Goal: Transaction & Acquisition: Purchase product/service

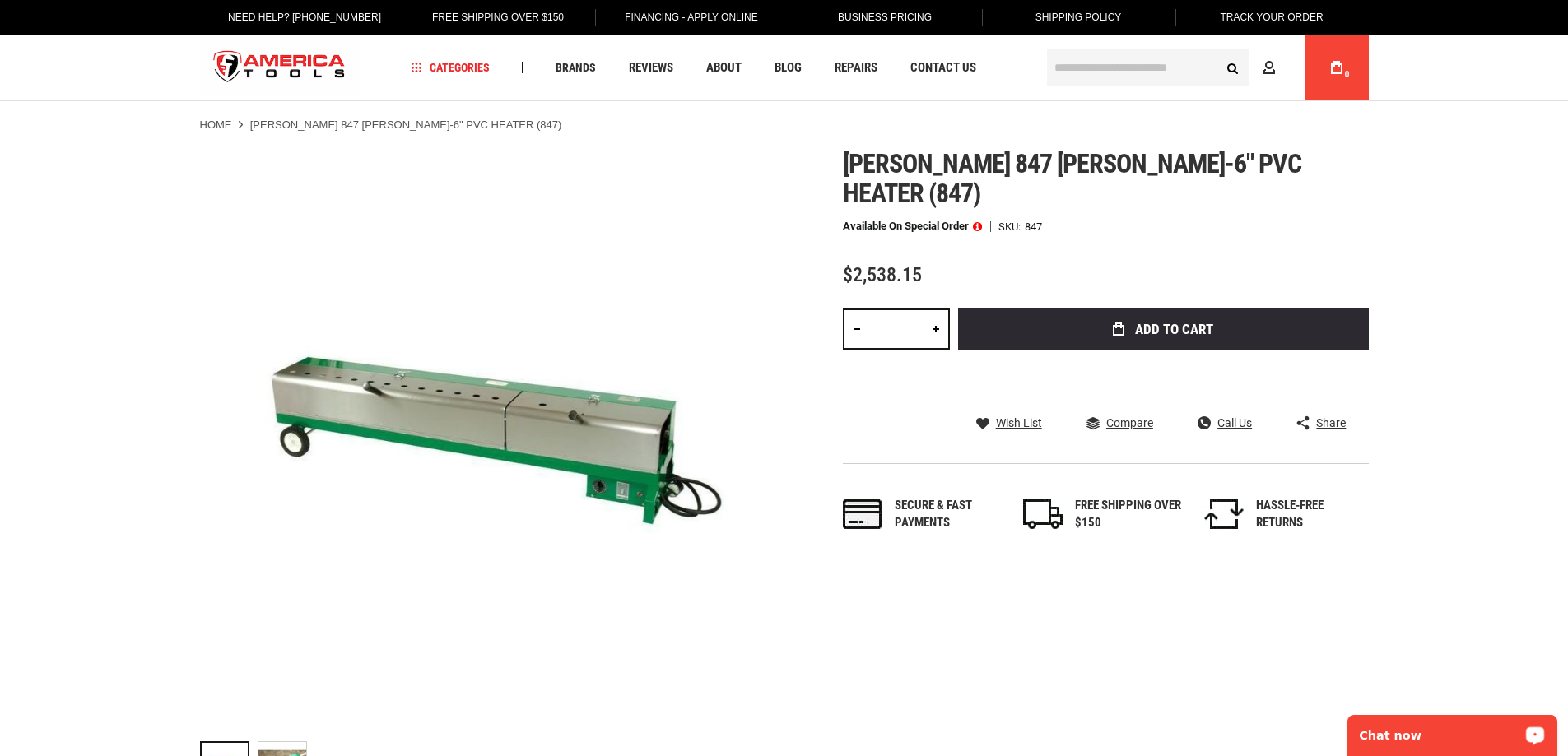
click at [1433, 724] on div "Chat now" at bounding box center [1452, 736] width 210 height 42
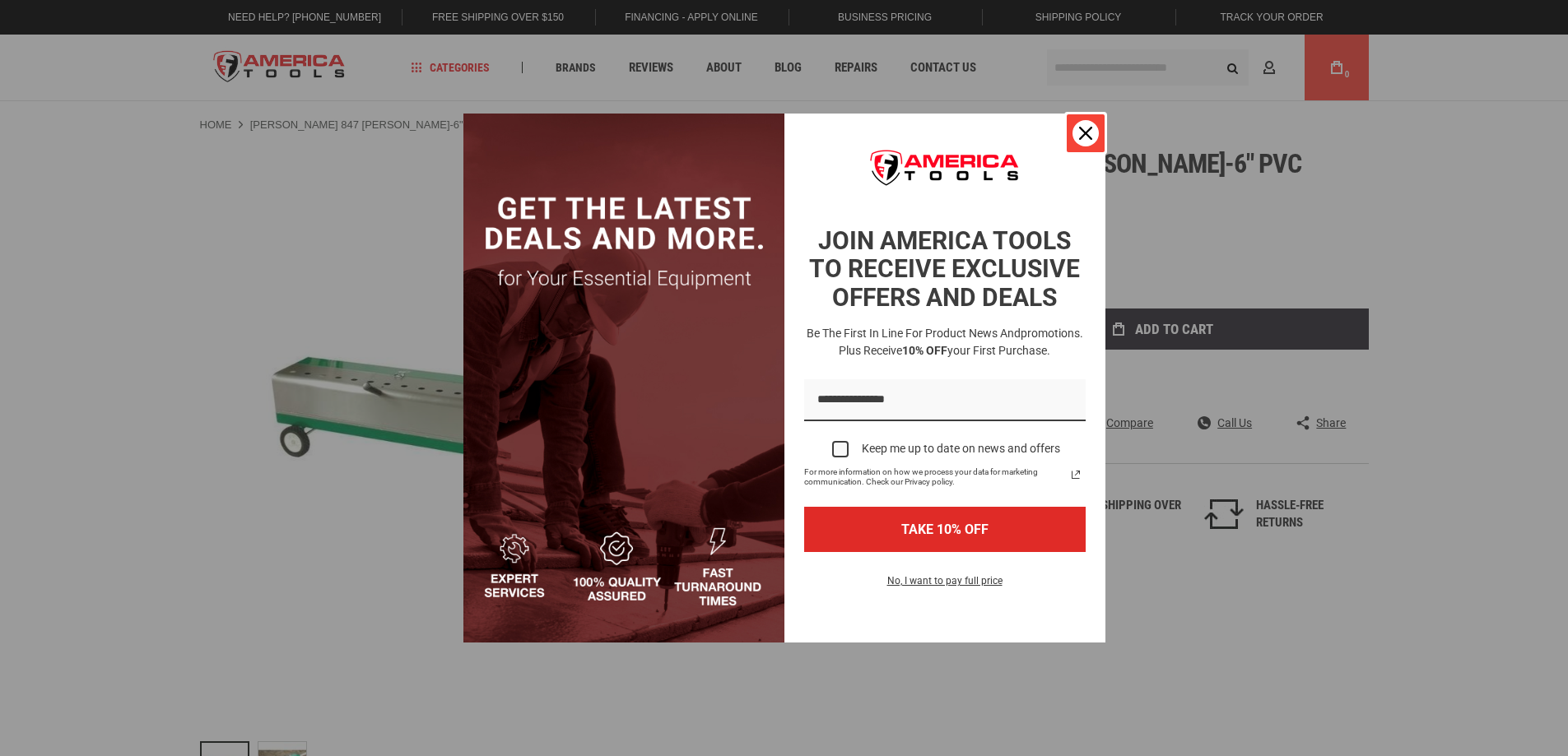
click at [1082, 125] on div "Close" at bounding box center [1085, 134] width 27 height 27
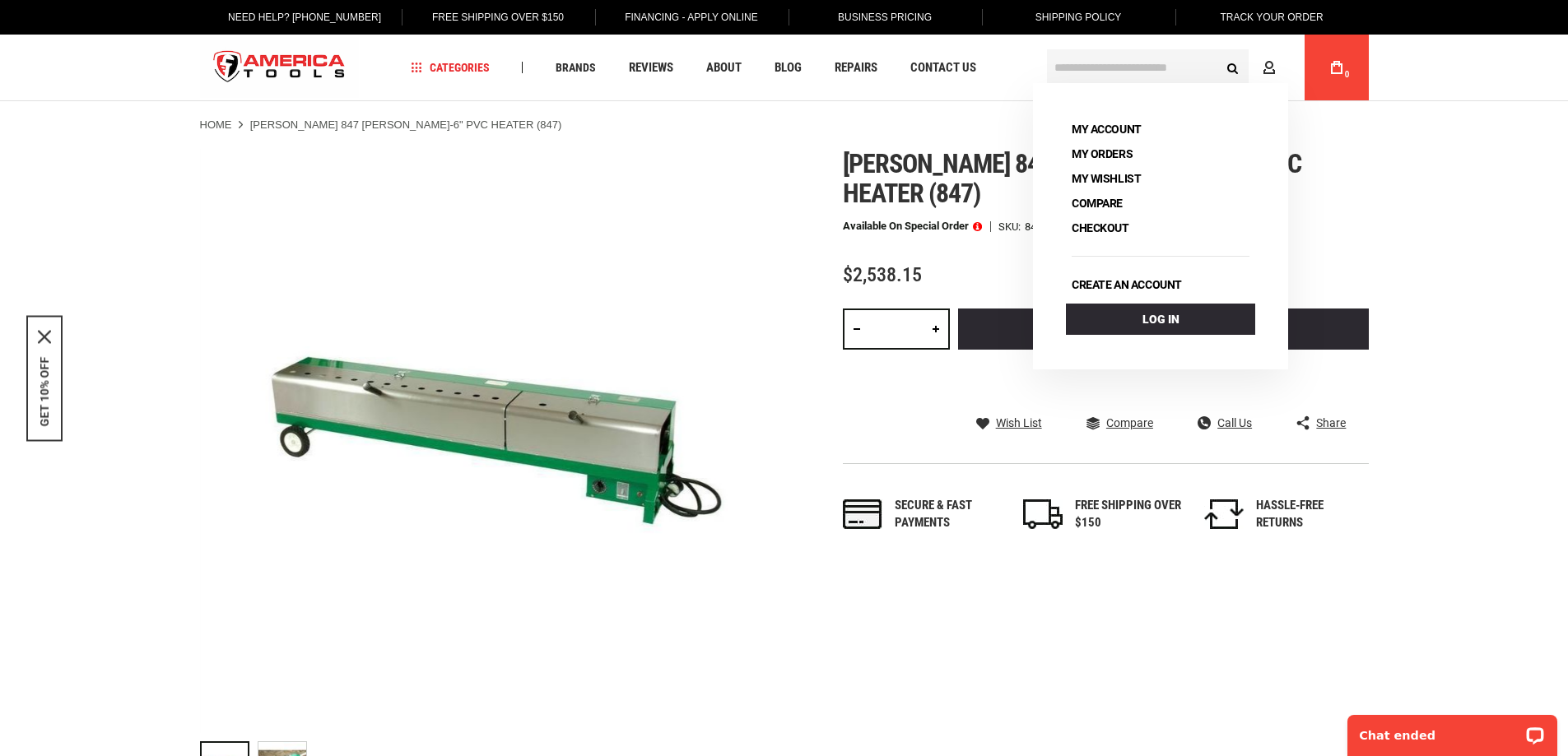
drag, startPoint x: 1451, startPoint y: 331, endPoint x: 1482, endPoint y: 299, distance: 44.6
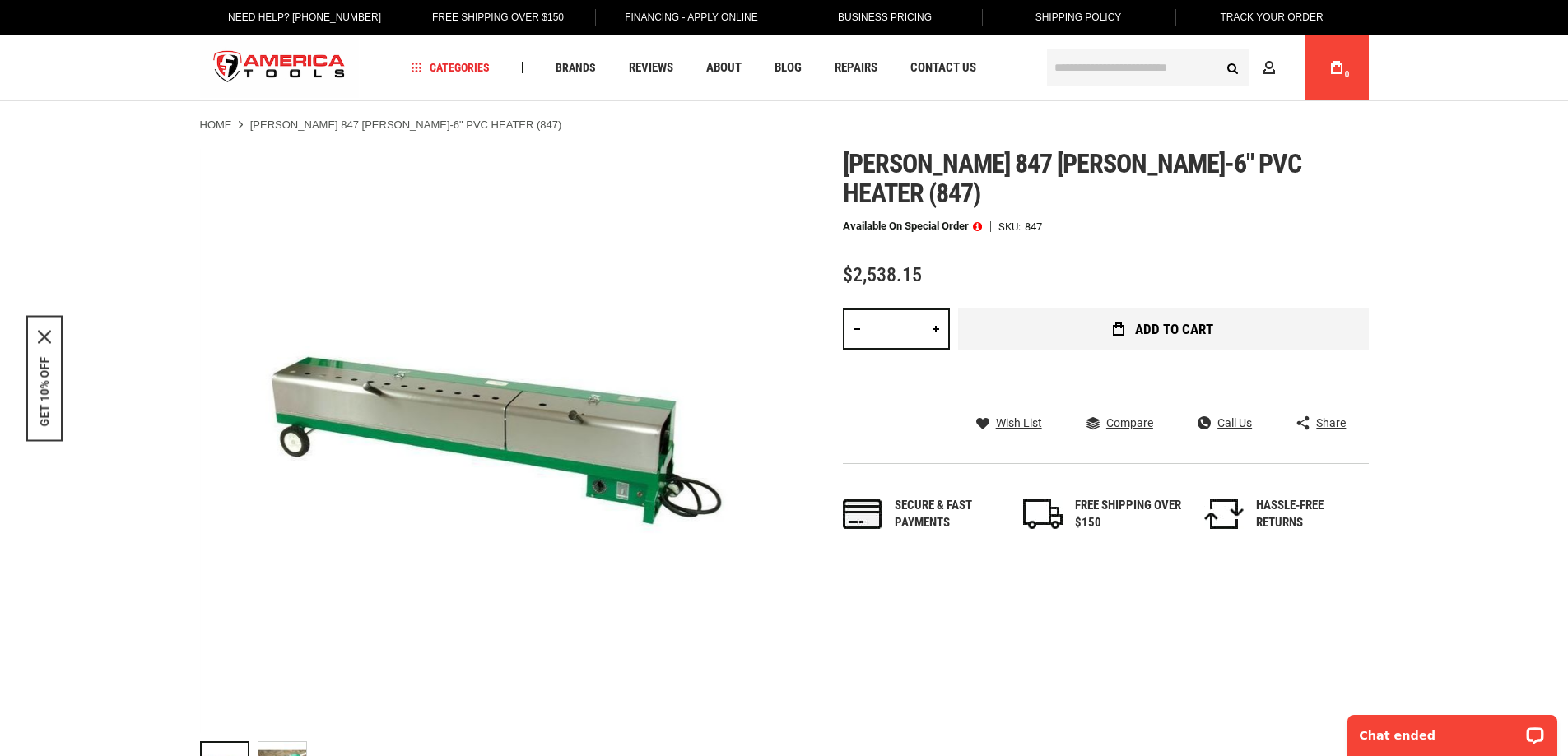
click at [1182, 322] on span "Add to Cart" at bounding box center [1174, 329] width 78 height 14
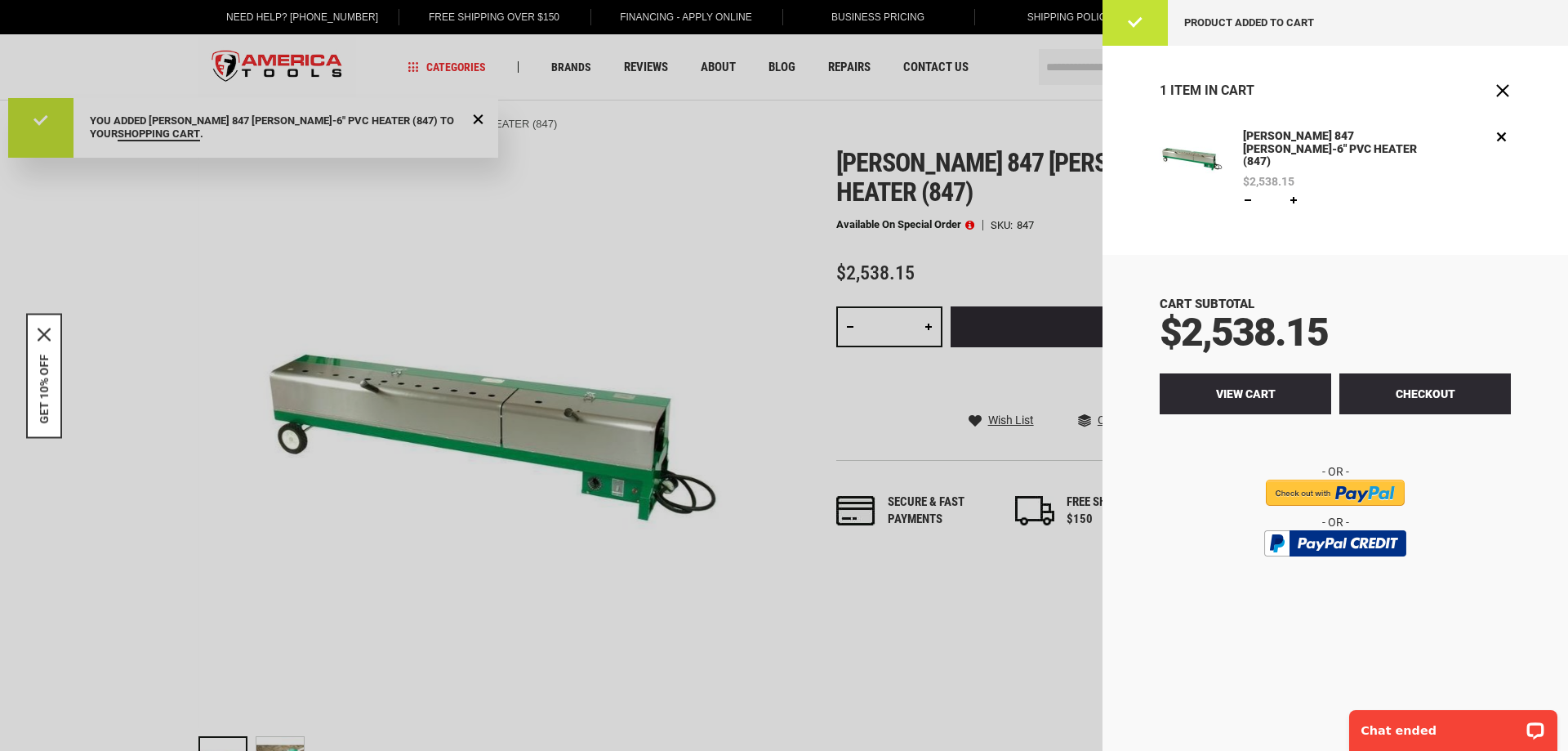
click at [1243, 387] on span "View Cart" at bounding box center [1246, 394] width 59 height 13
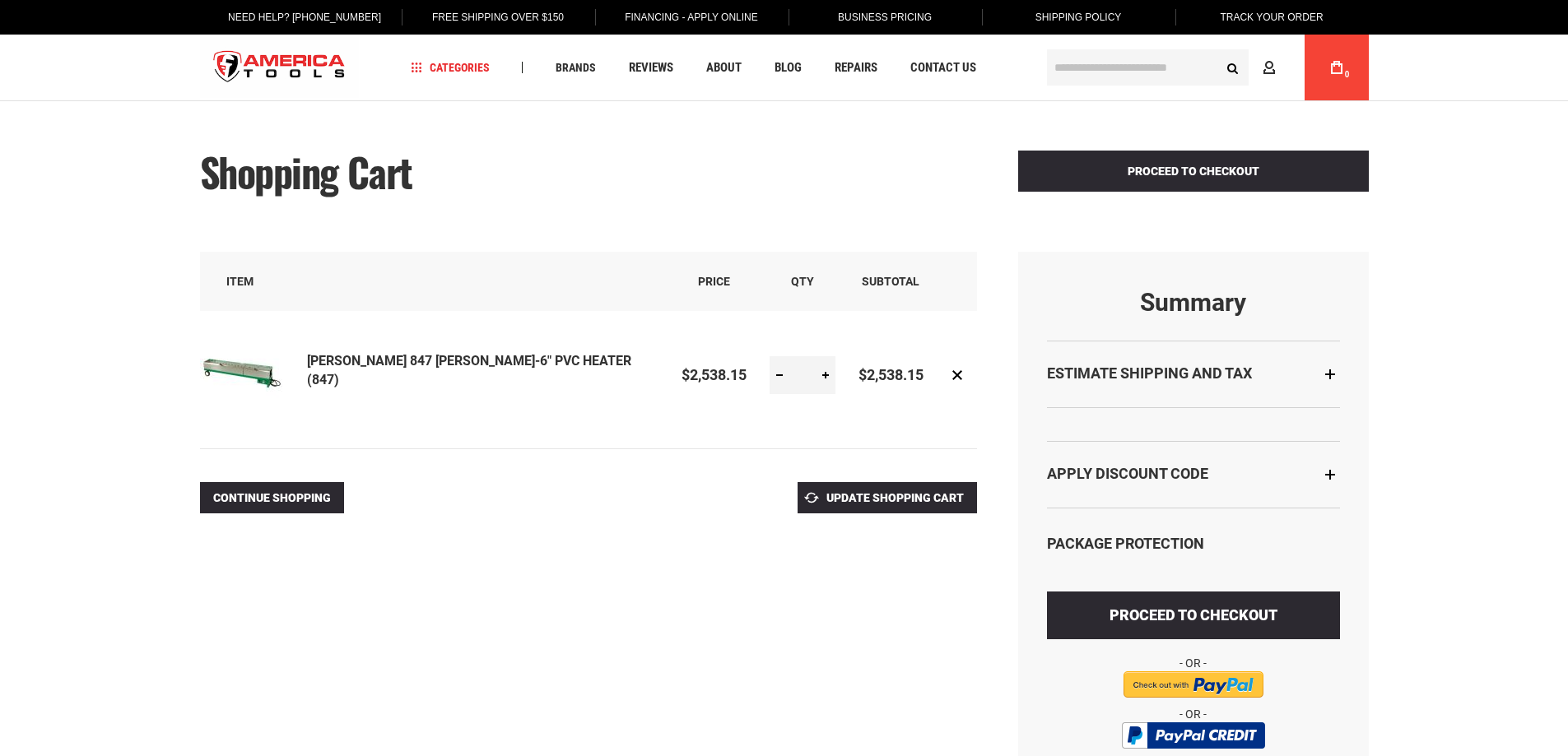
click at [1329, 376] on div "Estimate Shipping and Tax" at bounding box center [1193, 374] width 293 height 66
click at [1195, 380] on strong "Estimate Shipping and Tax" at bounding box center [1149, 373] width 205 height 17
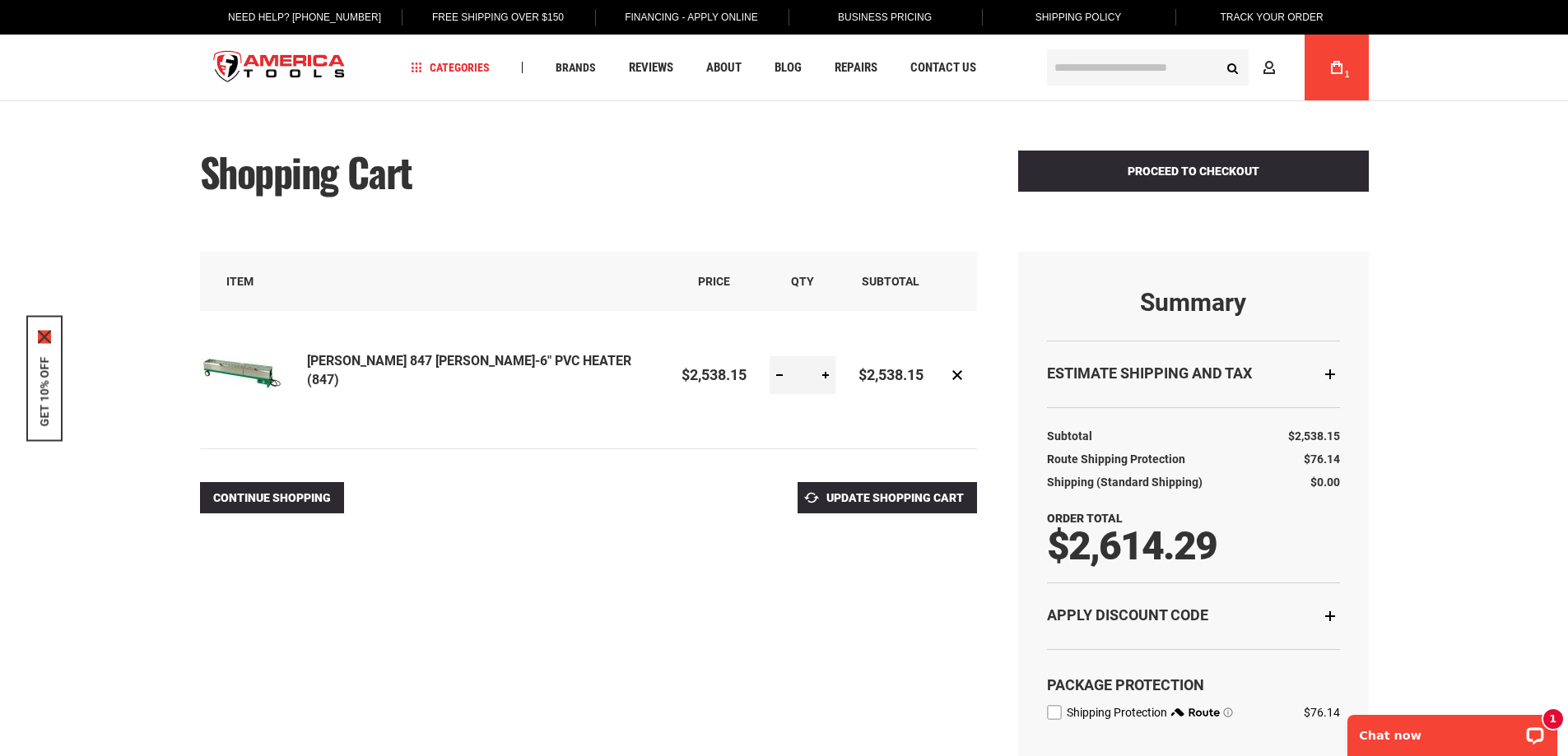
click at [42, 332] on icon "close icon" at bounding box center [45, 336] width 13 height 13
click at [958, 370] on link "Remove item" at bounding box center [957, 376] width 22 height 22
